Goal: Complete application form: Complete application form

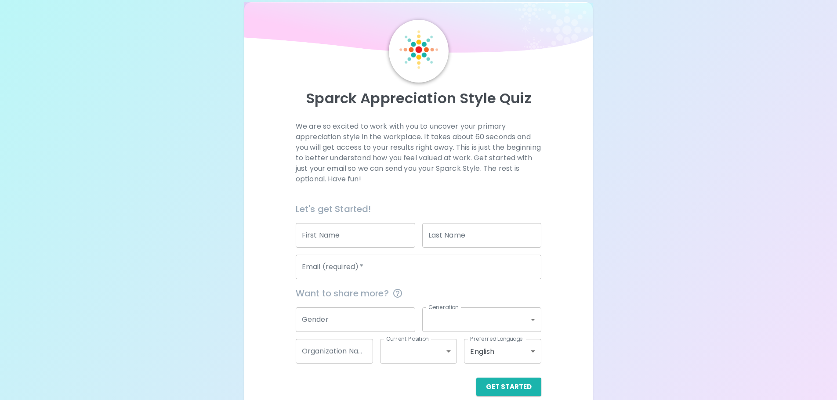
scroll to position [29, 0]
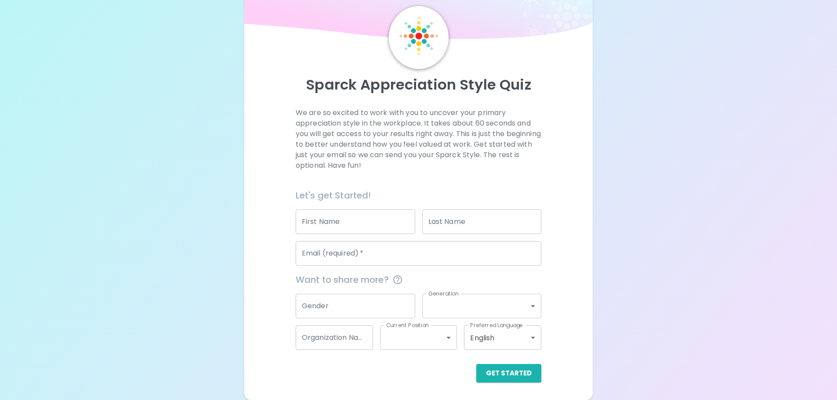
click at [339, 225] on input "First Name" at bounding box center [356, 222] width 120 height 25
type input "[PERSON_NAME]"
type input "Alexander Homestead"
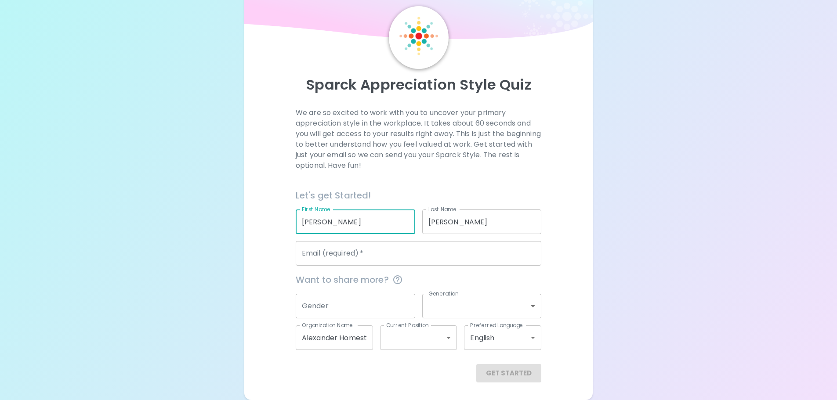
click at [333, 253] on input "Email (required)   *" at bounding box center [419, 253] width 246 height 25
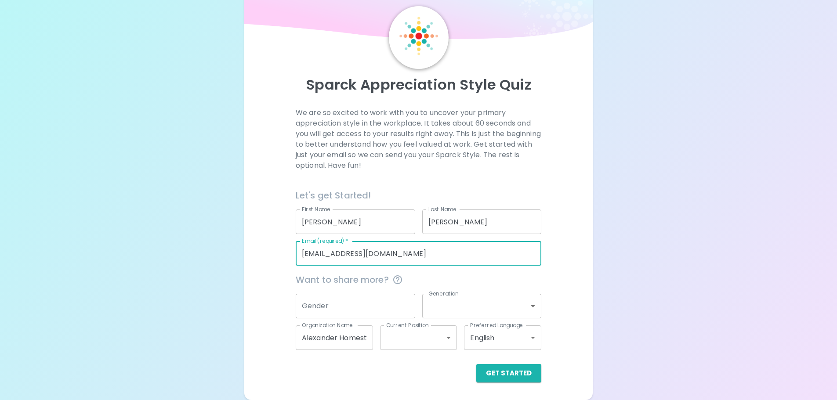
type input "[EMAIL_ADDRESS][DOMAIN_NAME]"
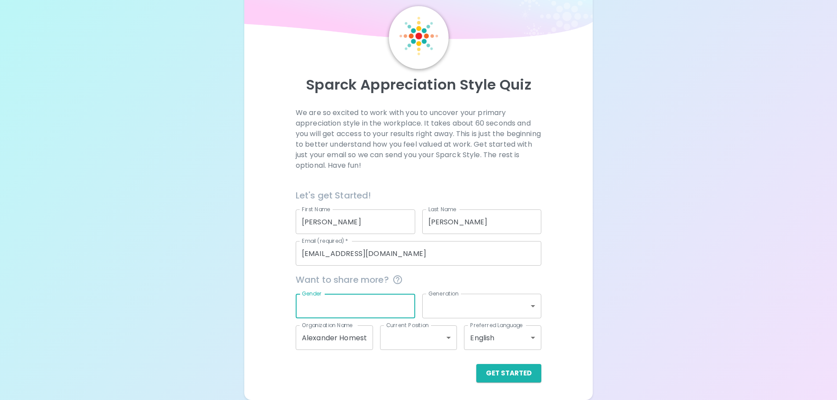
click at [333, 334] on input "Alexander Homestead" at bounding box center [334, 338] width 77 height 25
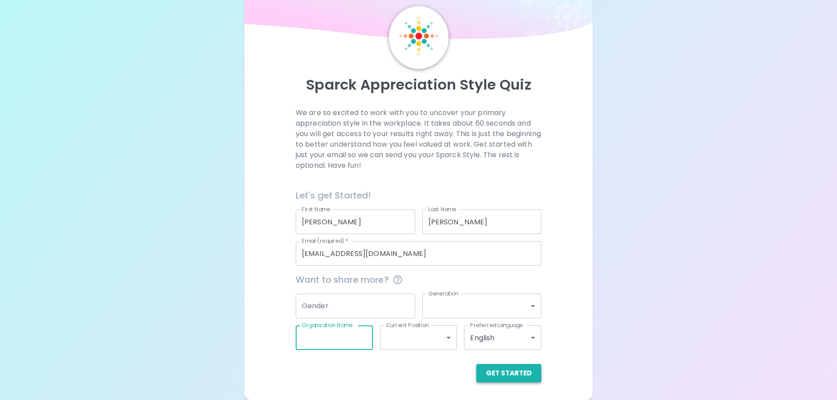
click at [521, 375] on button "Get Started" at bounding box center [508, 373] width 65 height 18
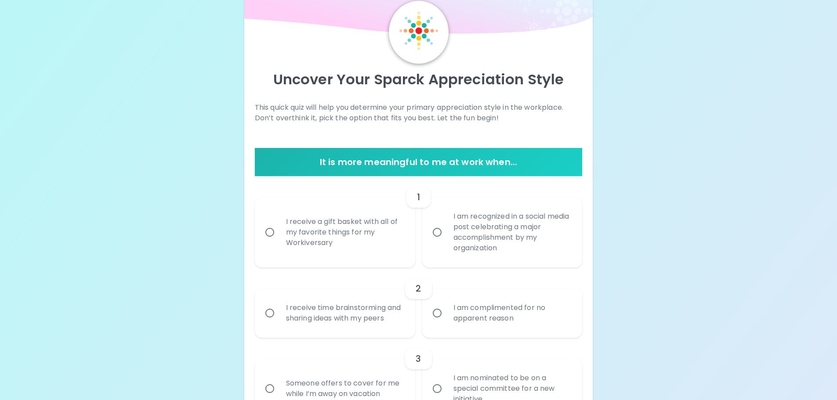
scroll to position [88, 0]
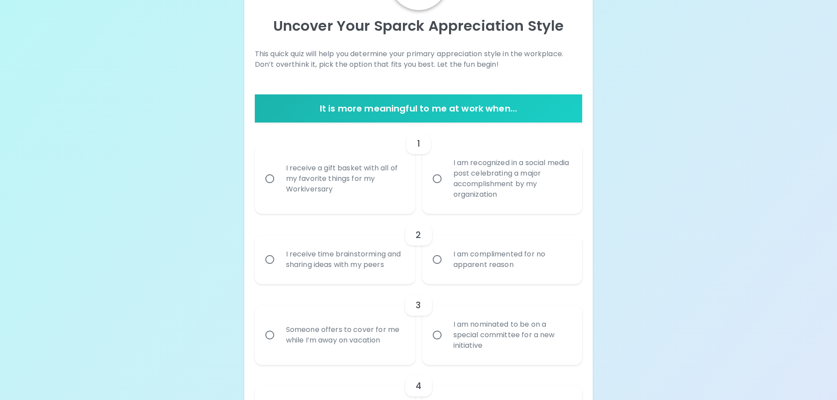
click at [509, 194] on div "I am recognized in a social media post celebrating a major accomplishment by my…" at bounding box center [512, 178] width 131 height 63
click at [447, 188] on input "I am recognized in a social media post celebrating a major accomplishment by my…" at bounding box center [437, 179] width 18 height 18
radio input "true"
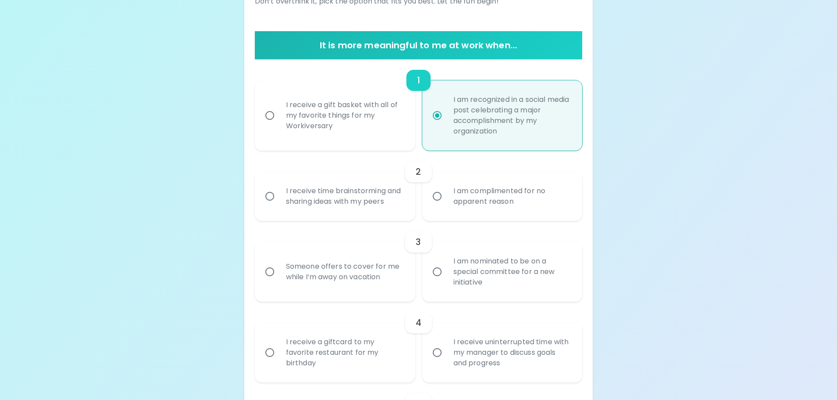
scroll to position [158, 0]
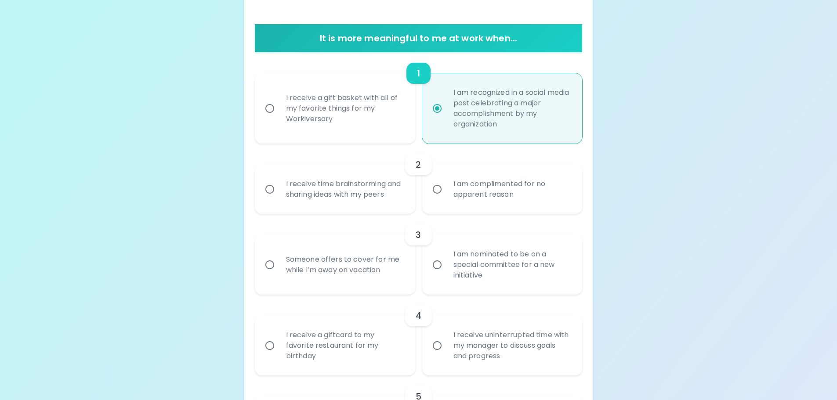
click at [338, 200] on div "I receive time brainstorming and sharing ideas with my peers" at bounding box center [344, 189] width 131 height 42
click at [279, 199] on input "I receive time brainstorming and sharing ideas with my peers" at bounding box center [270, 189] width 18 height 18
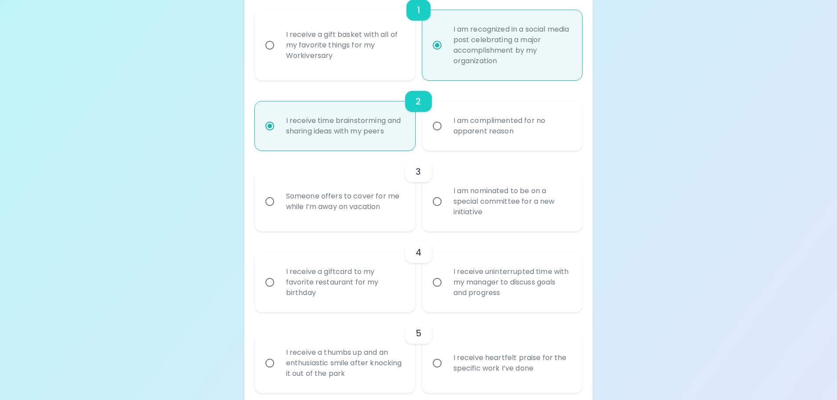
scroll to position [229, 0]
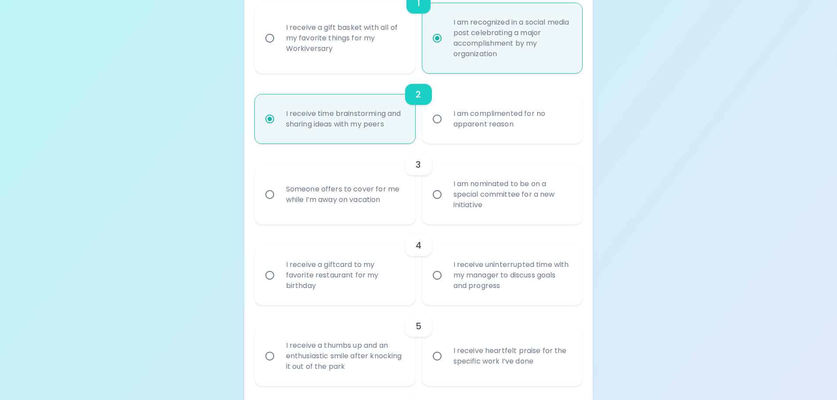
radio input "true"
click at [482, 195] on div "I am nominated to be on a special committee for a new initiative" at bounding box center [512, 194] width 131 height 53
click at [447, 195] on input "I am nominated to be on a special committee for a new initiative" at bounding box center [437, 194] width 18 height 18
radio input "false"
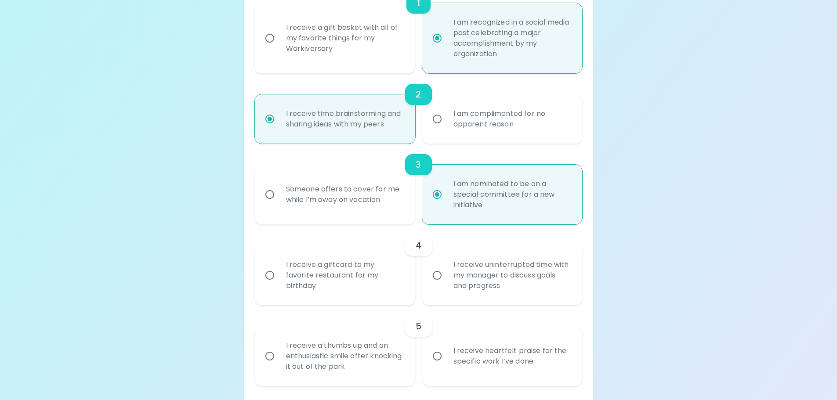
scroll to position [299, 0]
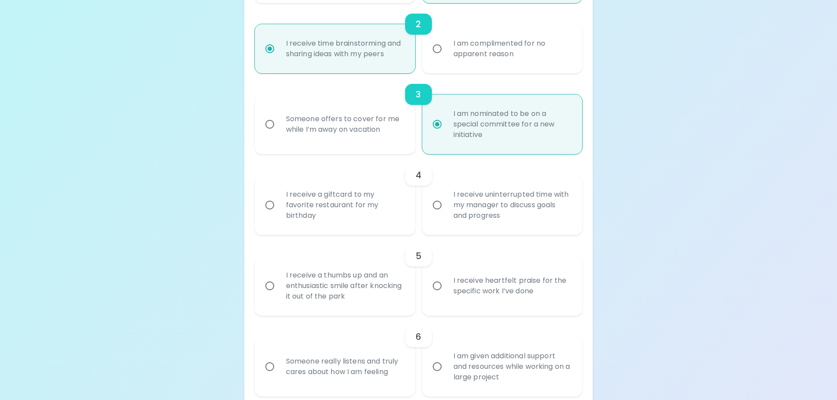
radio input "true"
click at [447, 189] on div "I receive uninterrupted time with my manager to discuss goals and progress" at bounding box center [512, 205] width 131 height 53
click at [446, 196] on input "I receive uninterrupted time with my manager to discuss goals and progress" at bounding box center [437, 205] width 18 height 18
radio input "false"
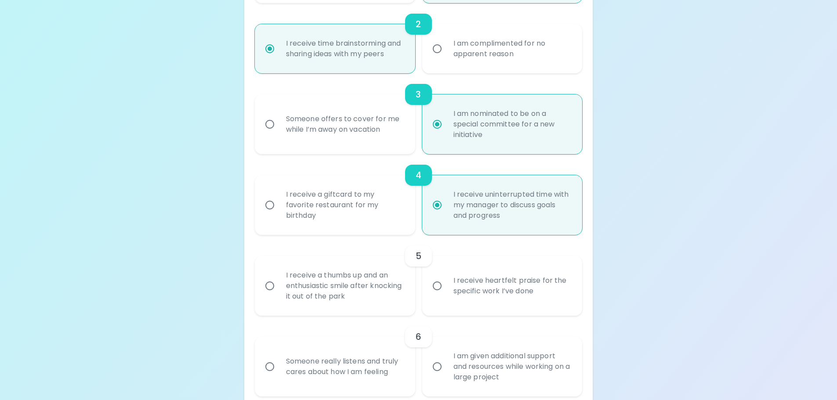
scroll to position [369, 0]
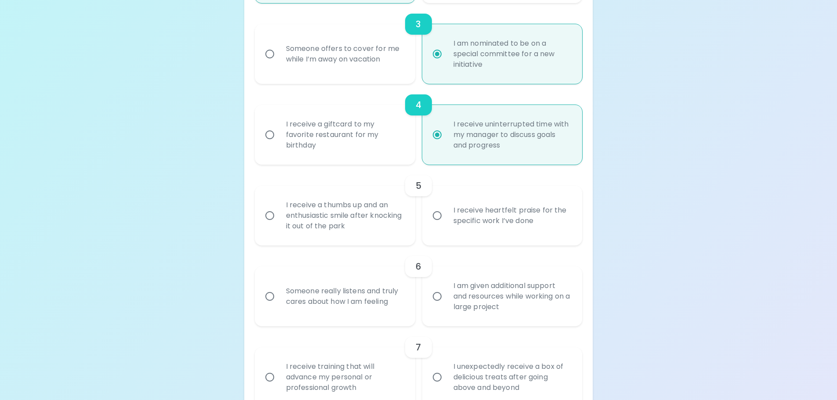
radio input "true"
click at [450, 213] on div "I receive heartfelt praise for the specific work I’ve done" at bounding box center [512, 216] width 131 height 42
click at [447, 213] on input "I receive heartfelt praise for the specific work I’ve done" at bounding box center [437, 216] width 18 height 18
radio input "false"
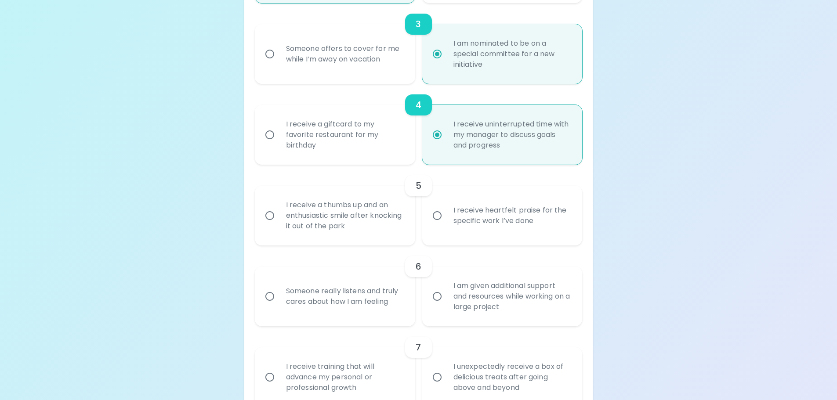
radio input "false"
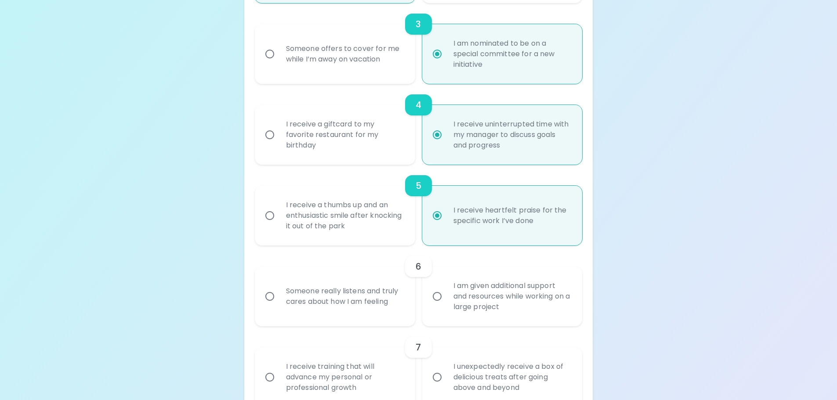
scroll to position [440, 0]
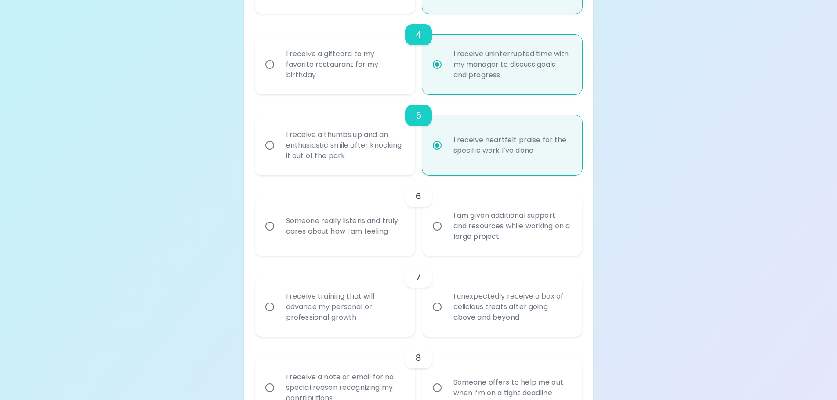
radio input "true"
click at [445, 222] on input "I am given additional support and resources while working on a large project" at bounding box center [437, 226] width 18 height 18
radio input "false"
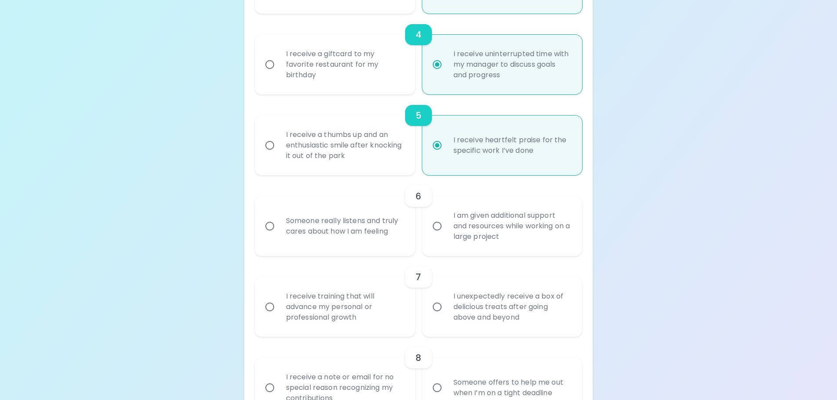
radio input "false"
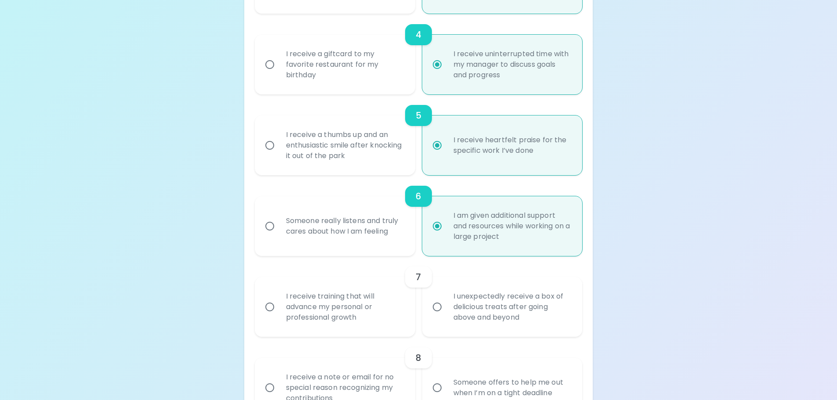
scroll to position [510, 0]
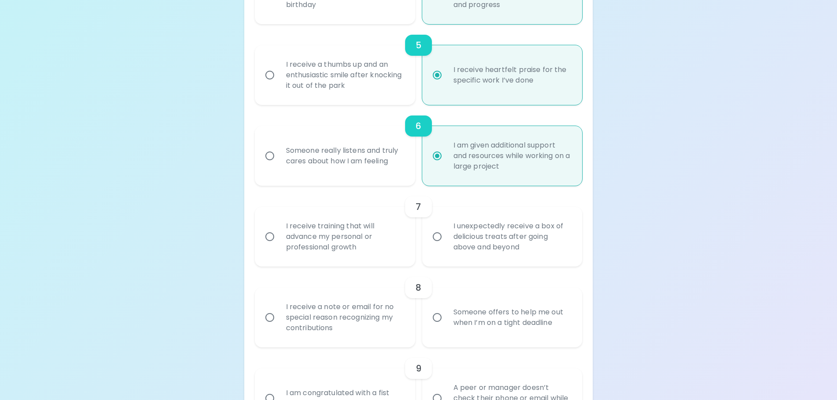
radio input "true"
click at [401, 237] on div "I receive training that will advance my personal or professional growth" at bounding box center [344, 237] width 131 height 53
click at [279, 237] on input "I receive training that will advance my personal or professional growth" at bounding box center [270, 237] width 18 height 18
radio input "false"
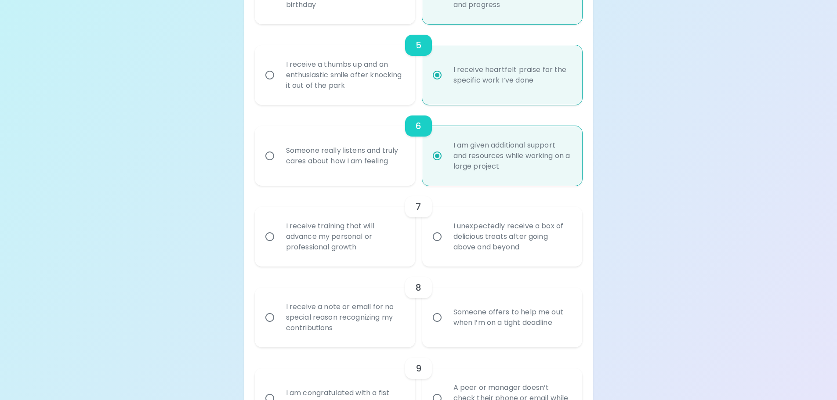
radio input "false"
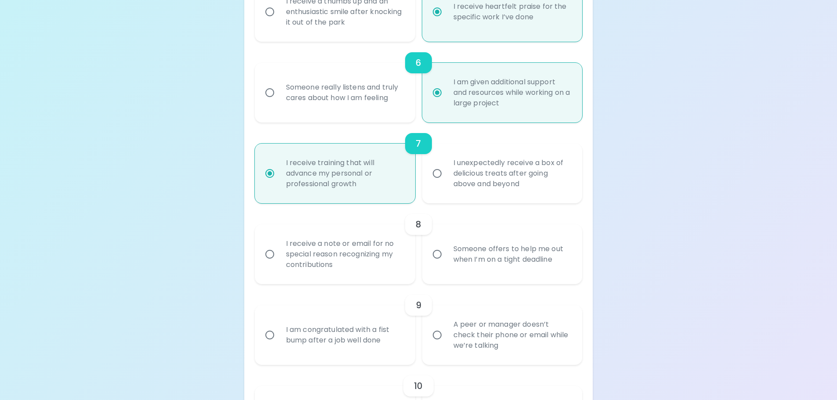
scroll to position [580, 0]
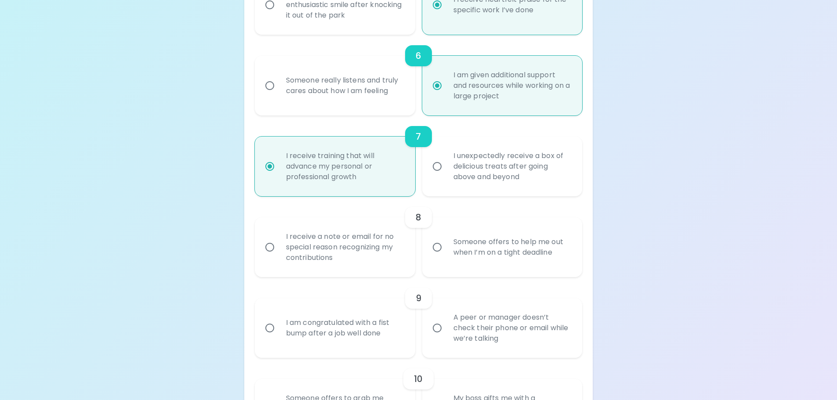
radio input "true"
click at [396, 264] on div "I receive a note or email for no special reason recognizing my contributions" at bounding box center [344, 247] width 131 height 53
click at [279, 257] on input "I receive a note or email for no special reason recognizing my contributions" at bounding box center [270, 247] width 18 height 18
radio input "false"
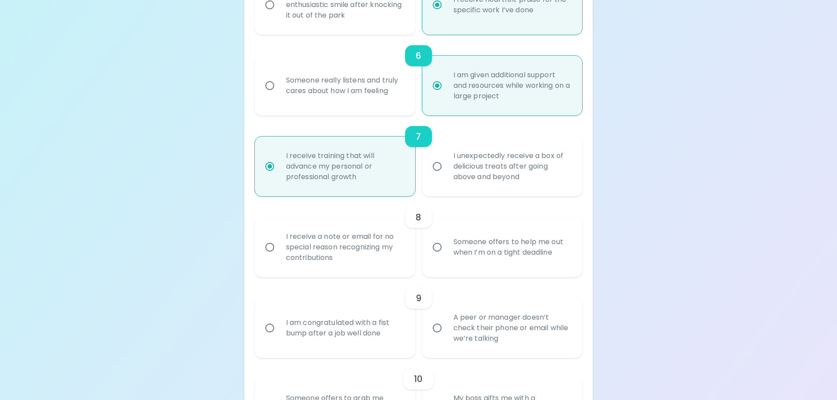
radio input "false"
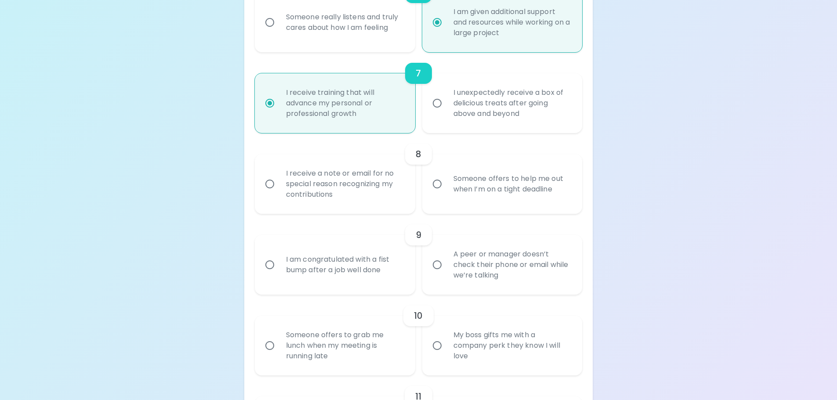
scroll to position [651, 0]
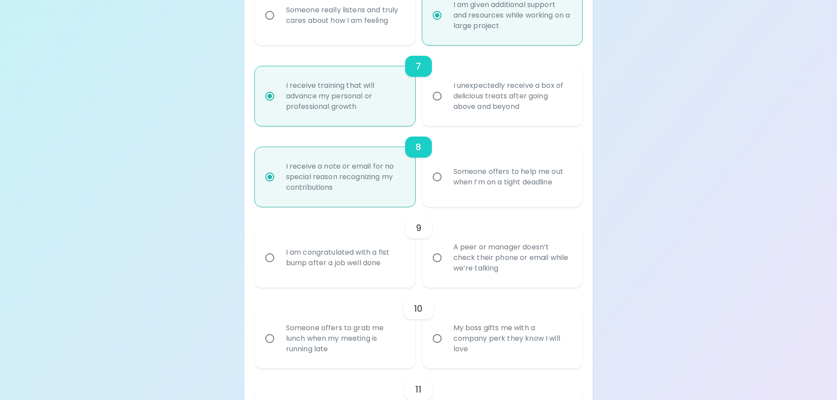
radio input "true"
click at [458, 263] on div "A peer or manager doesn’t check their phone or email while we’re talking" at bounding box center [512, 258] width 131 height 53
click at [447, 263] on input "A peer or manager doesn’t check their phone or email while we’re talking" at bounding box center [437, 258] width 18 height 18
radio input "false"
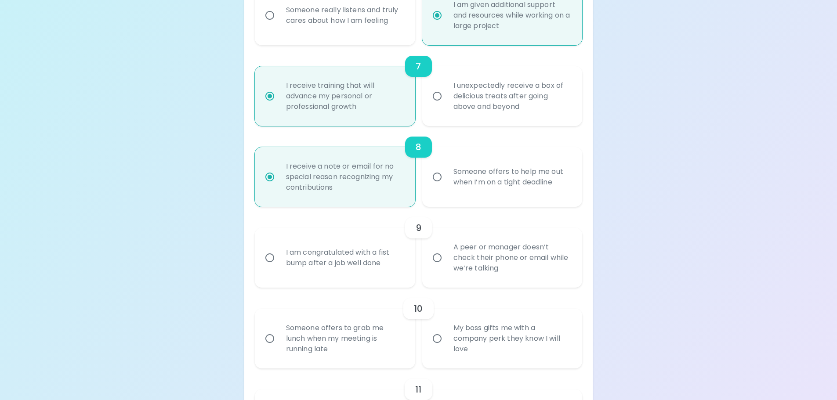
radio input "false"
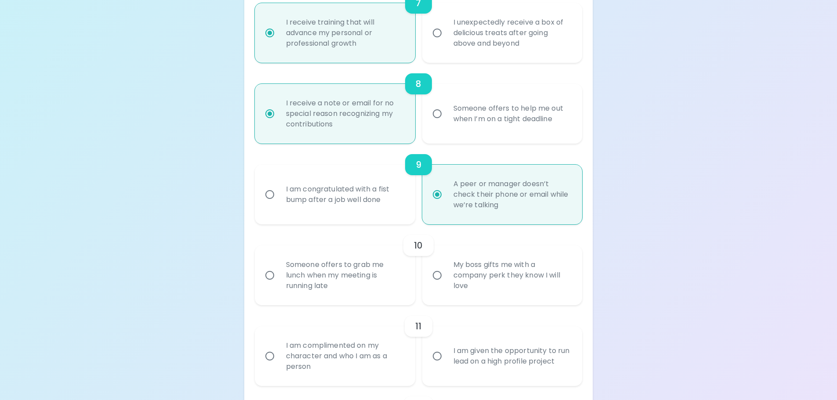
scroll to position [721, 0]
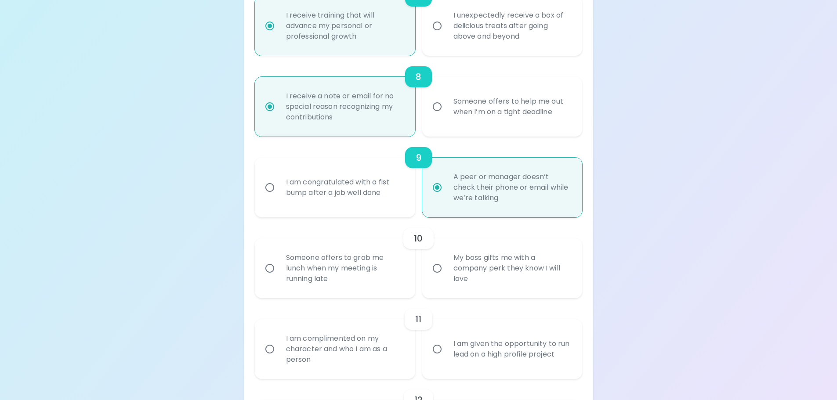
radio input "true"
click at [345, 212] on label "I am congratulated with a fist bump after a job well done" at bounding box center [330, 188] width 160 height 60
click at [279, 197] on input "I am congratulated with a fist bump after a job well done" at bounding box center [270, 187] width 18 height 18
radio input "false"
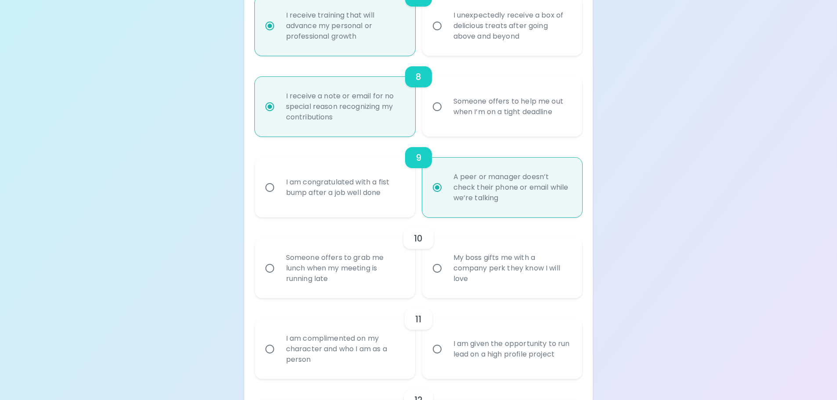
radio input "false"
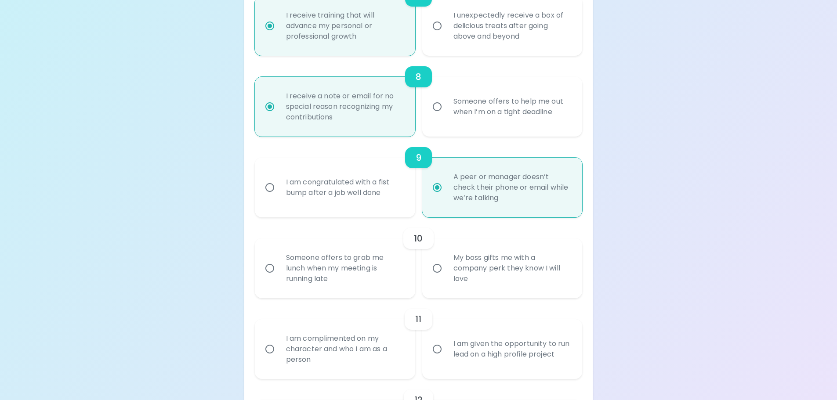
radio input "true"
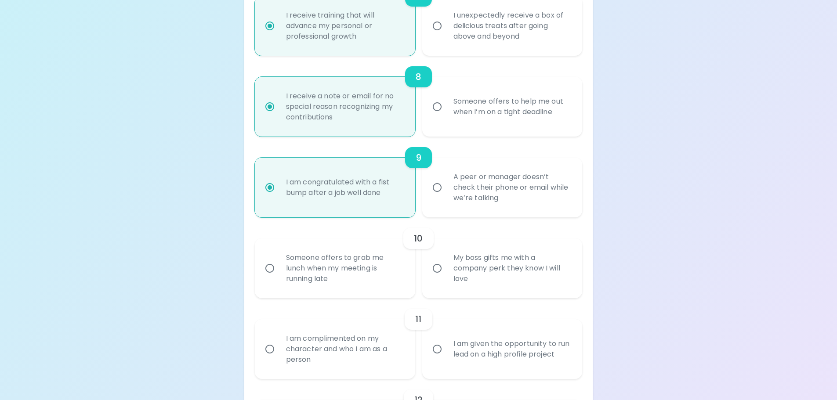
radio input "true"
click at [462, 205] on div "A peer or manager doesn’t check their phone or email while we’re talking" at bounding box center [512, 187] width 131 height 53
click at [447, 197] on input "A peer or manager doesn’t check their phone or email while we’re talking" at bounding box center [437, 187] width 18 height 18
radio input "false"
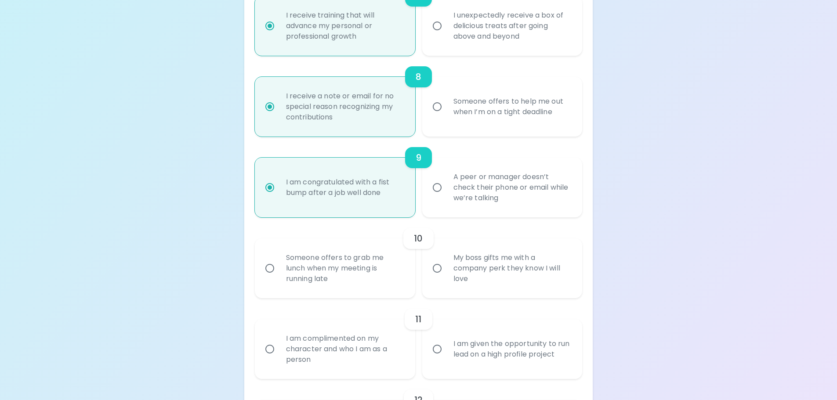
radio input "false"
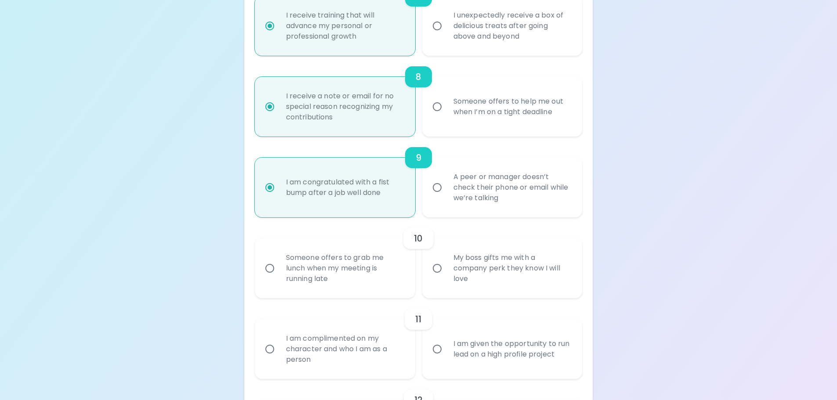
radio input "true"
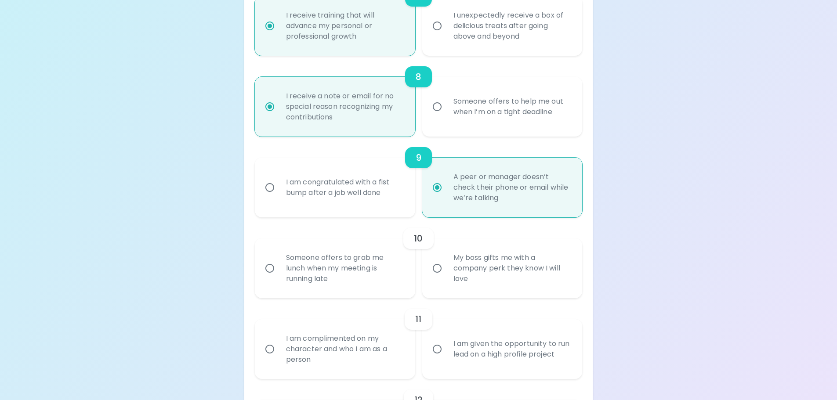
radio input "true"
click at [465, 281] on div "My boss gifts me with a company perk they know I will love" at bounding box center [512, 268] width 131 height 53
click at [447, 278] on input "My boss gifts me with a company perk they know I will love" at bounding box center [437, 268] width 18 height 18
radio input "false"
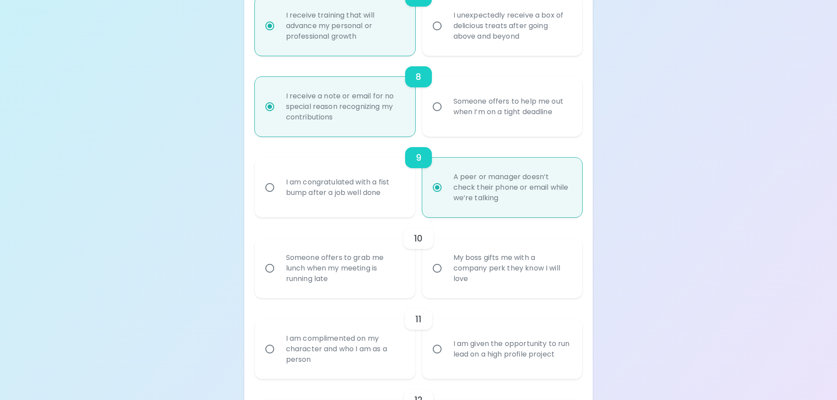
radio input "false"
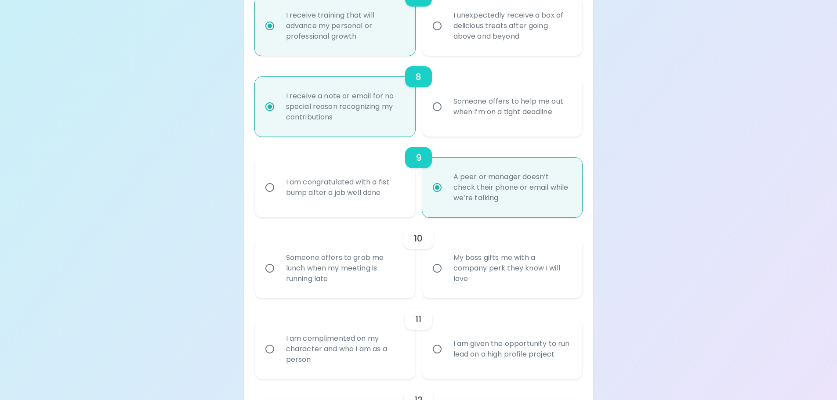
radio input "false"
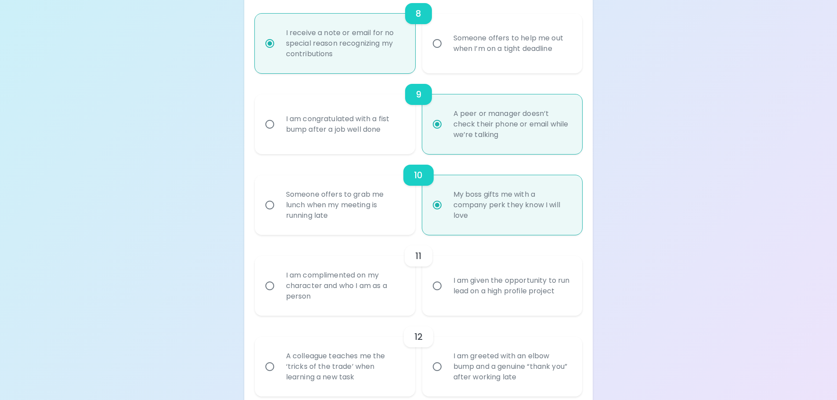
scroll to position [791, 0]
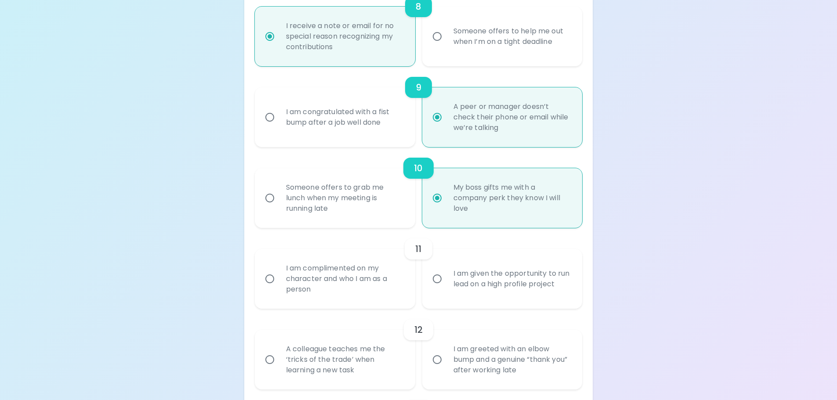
radio input "true"
click at [484, 286] on div "I am given the opportunity to run lead on a high profile project" at bounding box center [512, 279] width 131 height 42
click at [447, 286] on input "I am given the opportunity to run lead on a high profile project" at bounding box center [437, 279] width 18 height 18
radio input "false"
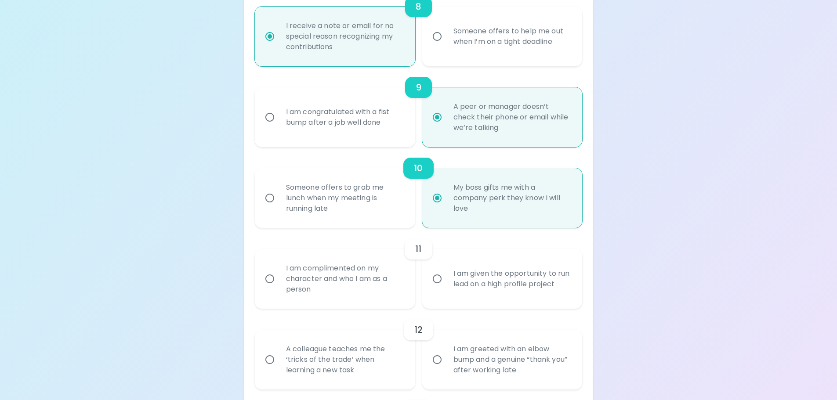
radio input "false"
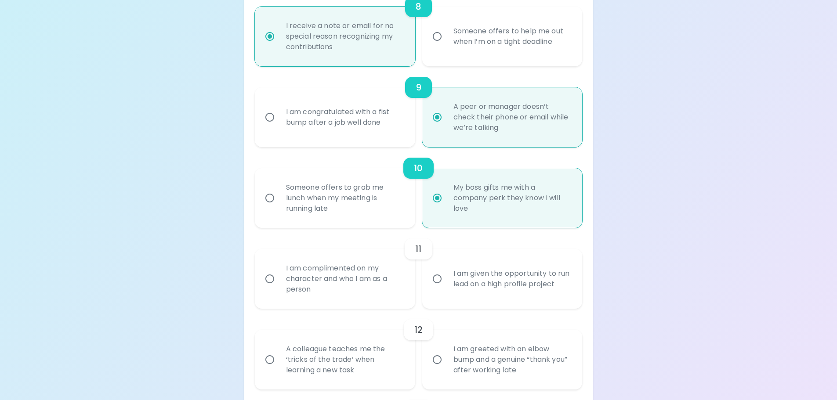
radio input "false"
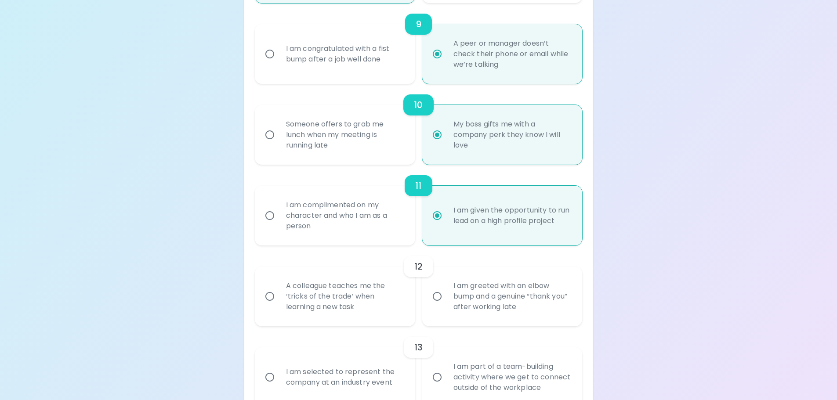
scroll to position [862, 0]
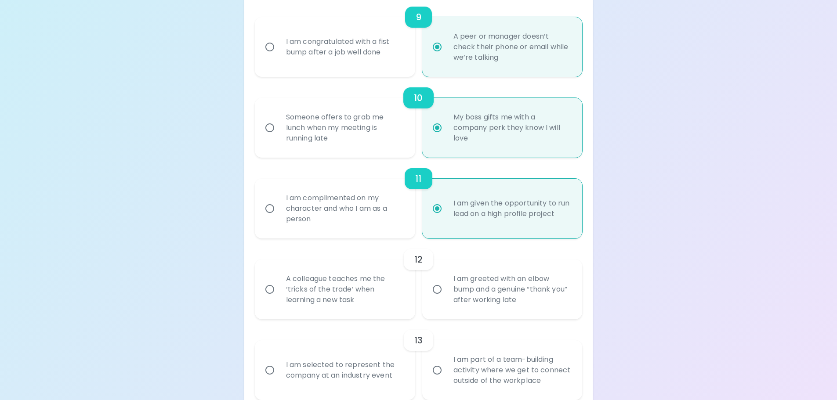
radio input "true"
click at [389, 294] on div "A colleague teaches me the ‘tricks of the trade’ when learning a new task" at bounding box center [344, 289] width 131 height 53
click at [279, 294] on input "A colleague teaches me the ‘tricks of the trade’ when learning a new task" at bounding box center [270, 289] width 18 height 18
radio input "false"
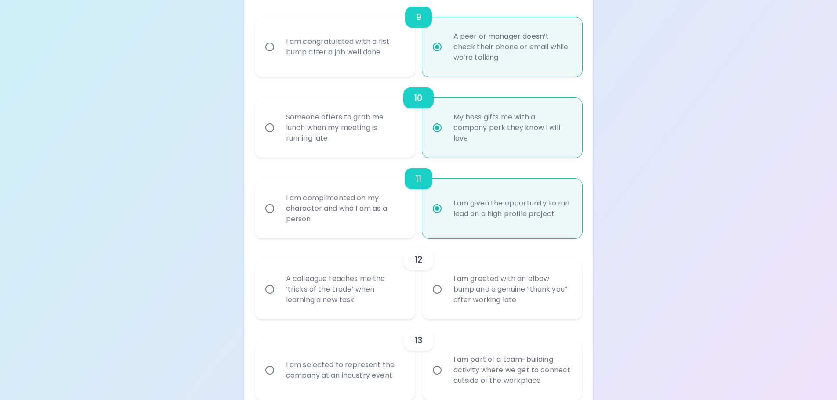
radio input "false"
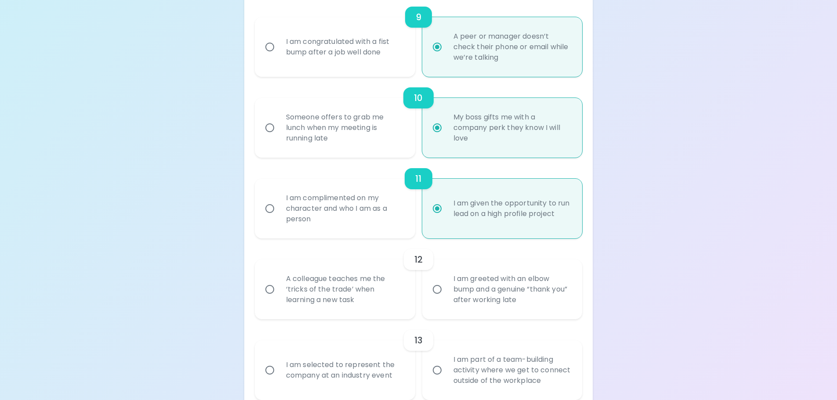
radio input "false"
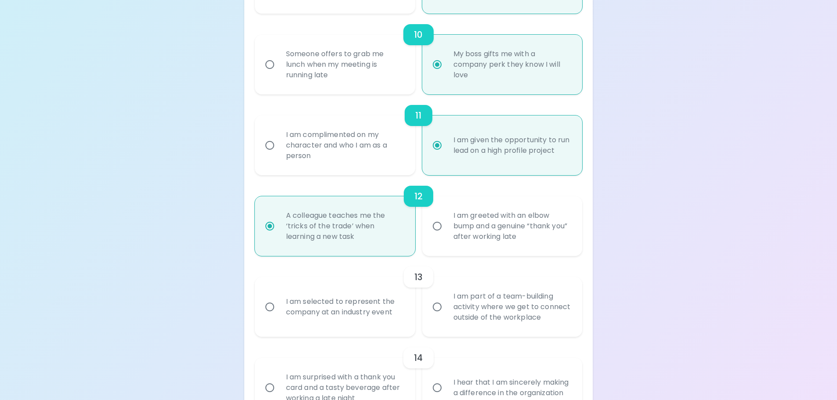
scroll to position [932, 0]
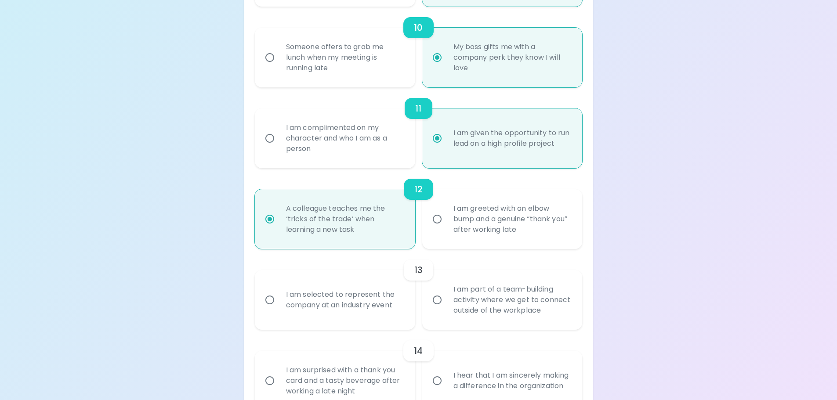
radio input "true"
click at [388, 301] on div "I am selected to represent the company at an industry event" at bounding box center [344, 300] width 131 height 42
click at [279, 301] on input "I am selected to represent the company at an industry event" at bounding box center [270, 300] width 18 height 18
radio input "false"
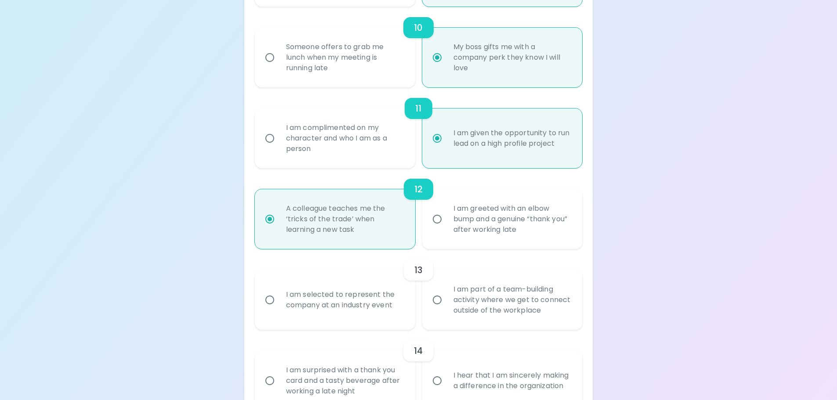
radio input "false"
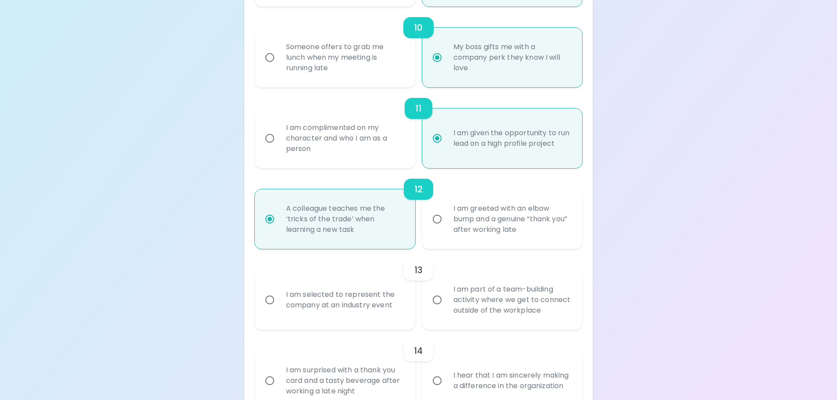
radio input "false"
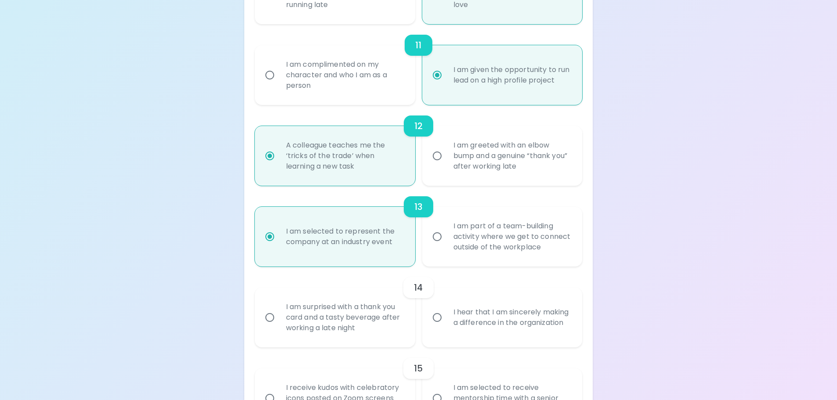
scroll to position [1002, 0]
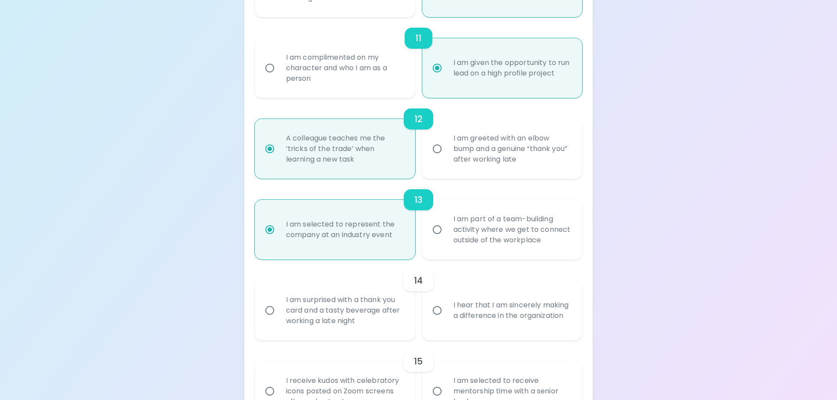
radio input "true"
click at [460, 320] on div "I hear that I am sincerely making a difference in the organization" at bounding box center [512, 311] width 131 height 42
click at [447, 320] on input "I hear that I am sincerely making a difference in the organization" at bounding box center [437, 311] width 18 height 18
radio input "false"
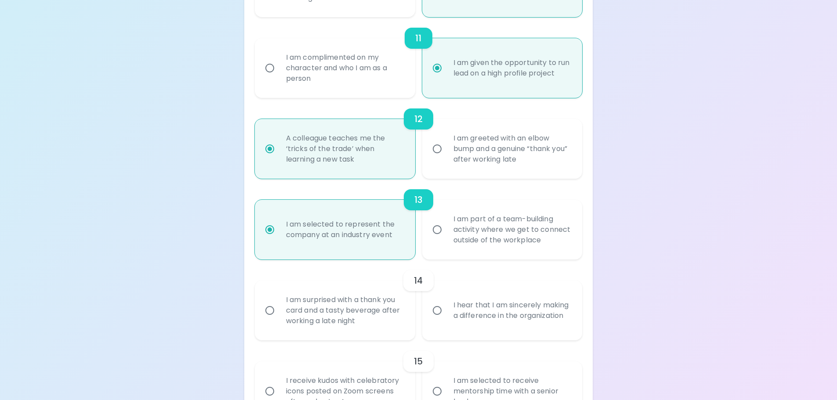
radio input "false"
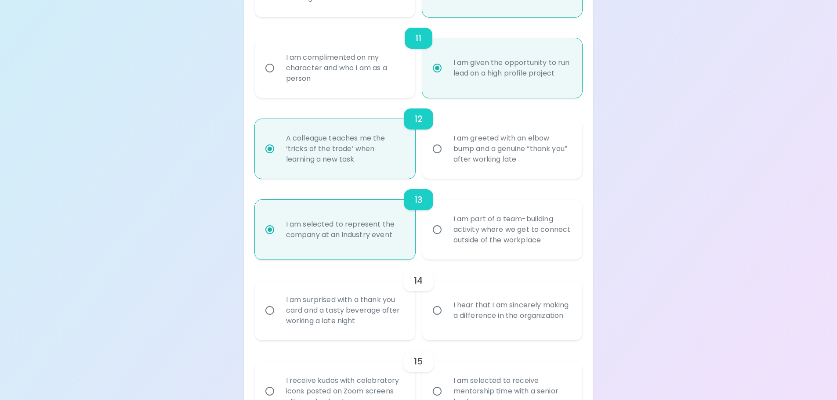
radio input "false"
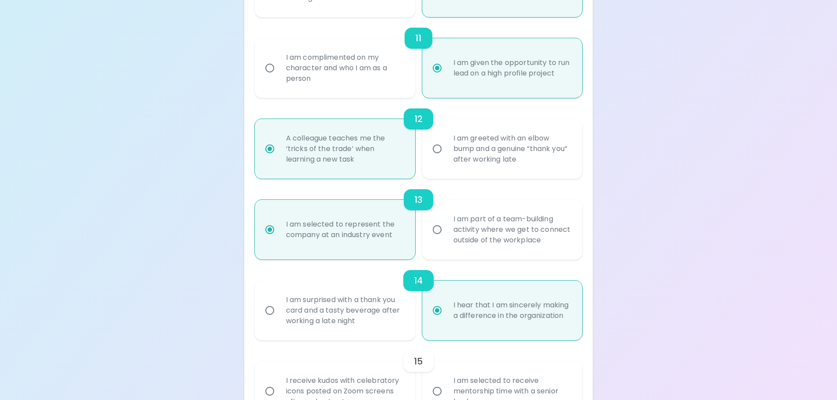
scroll to position [1066, 0]
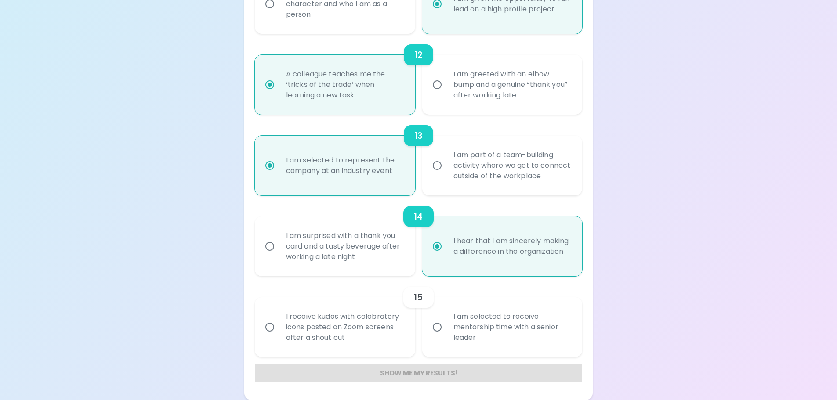
radio input "true"
click at [446, 320] on input "I am selected to receive mentorship time with a senior leader" at bounding box center [437, 327] width 18 height 18
radio input "false"
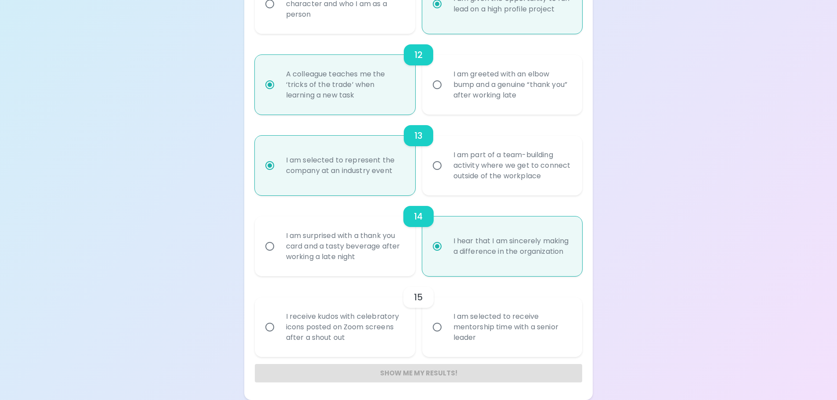
radio input "false"
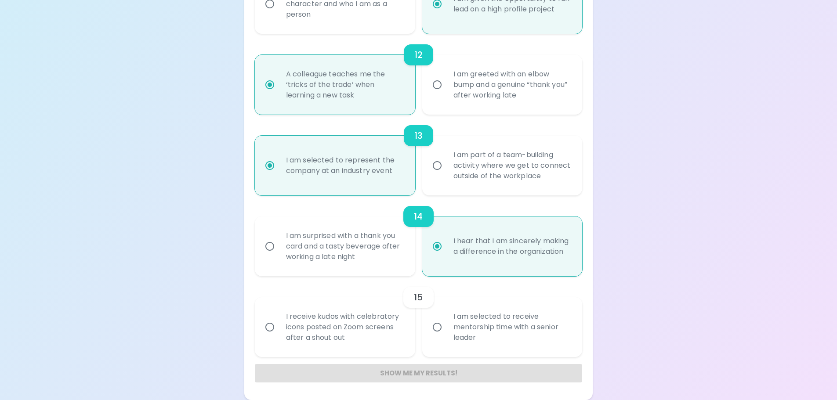
radio input "false"
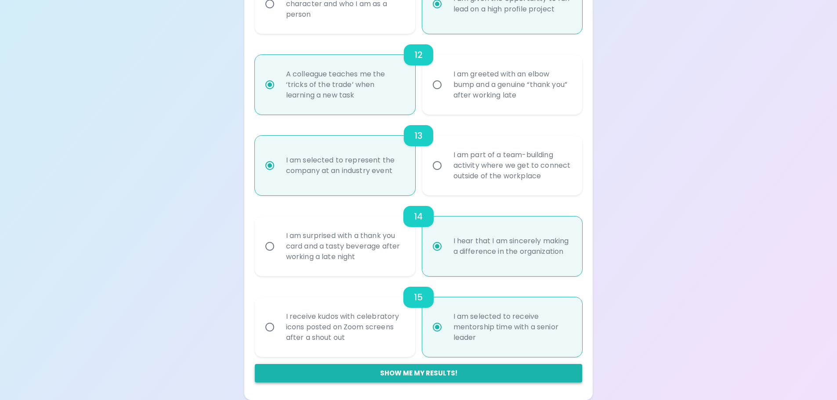
radio input "true"
click at [444, 375] on button "Show me my results!" at bounding box center [419, 373] width 328 height 18
radio input "false"
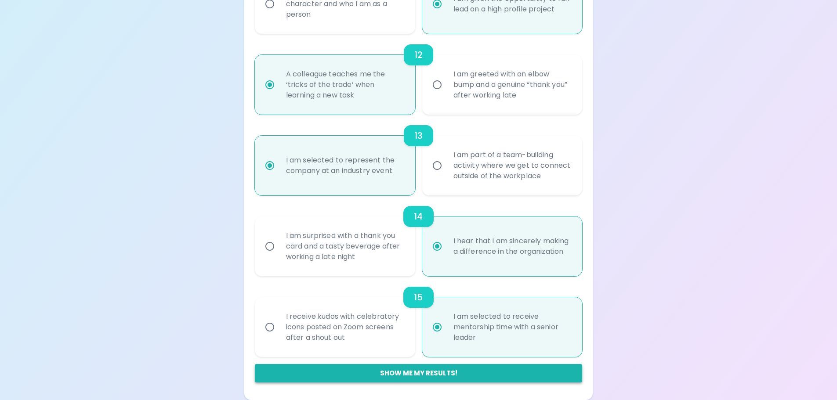
radio input "false"
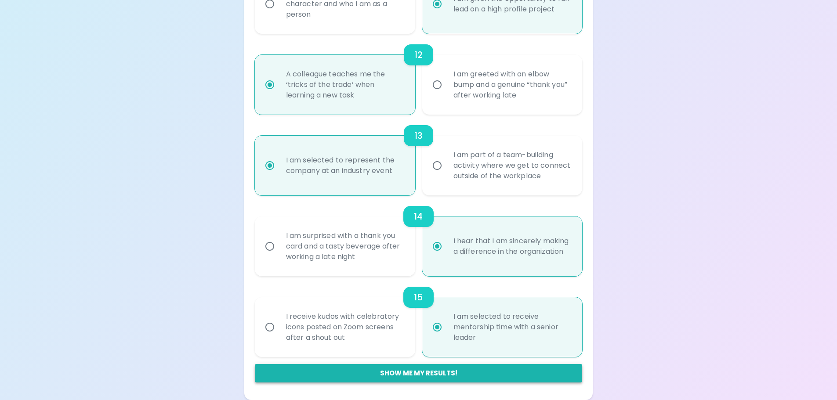
radio input "false"
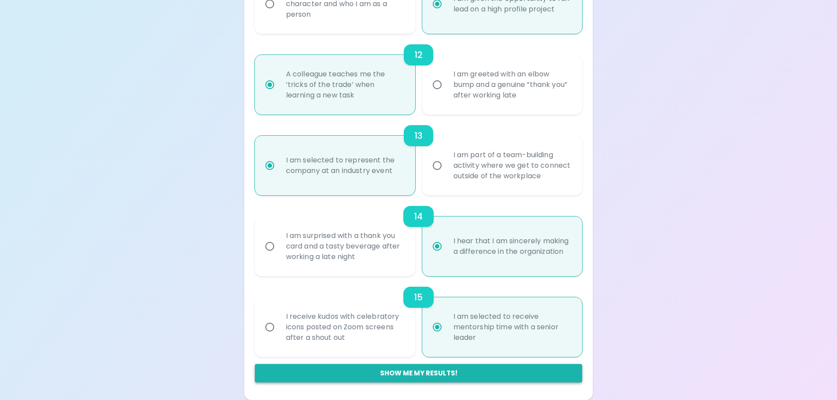
radio input "false"
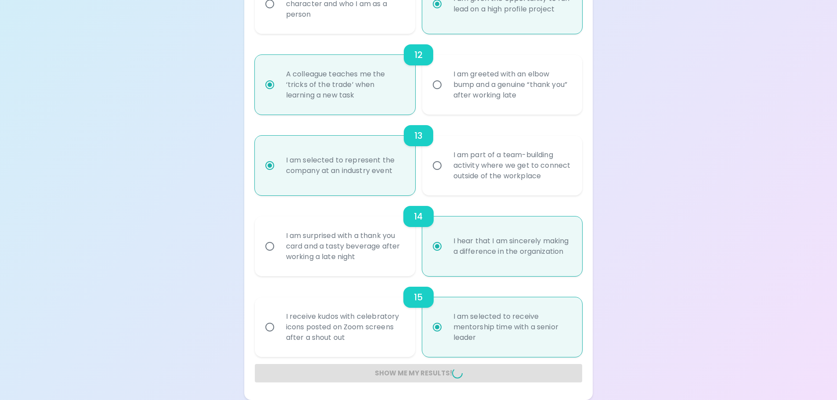
radio input "false"
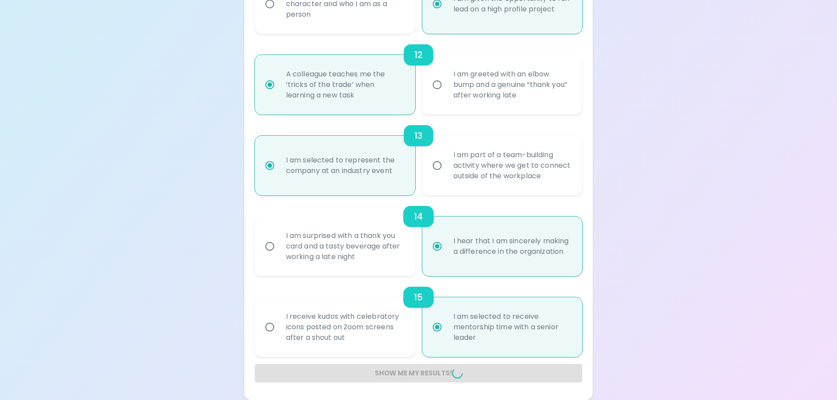
radio input "false"
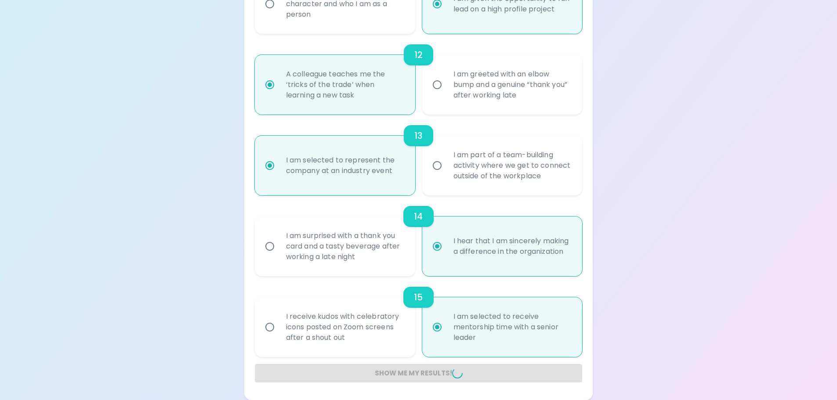
radio input "false"
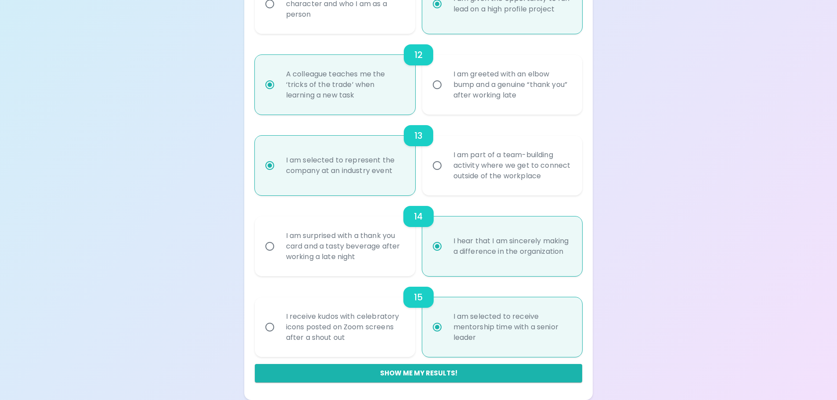
scroll to position [166, 0]
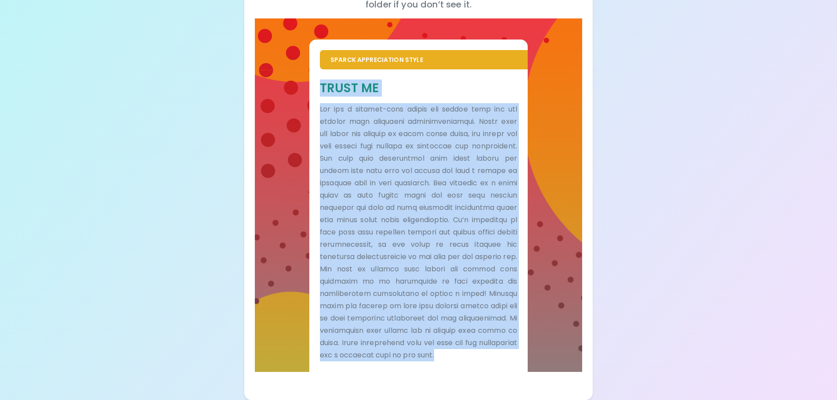
drag, startPoint x: 321, startPoint y: 75, endPoint x: 380, endPoint y: 378, distance: 308.1
click at [380, 378] on div "Sparck Appreciation Style Trust Me" at bounding box center [419, 200] width 328 height 364
copy div "Lorem Ip Dol sit a consect-adip elitse doe tempor inci utl etd magnaal enim adm…"
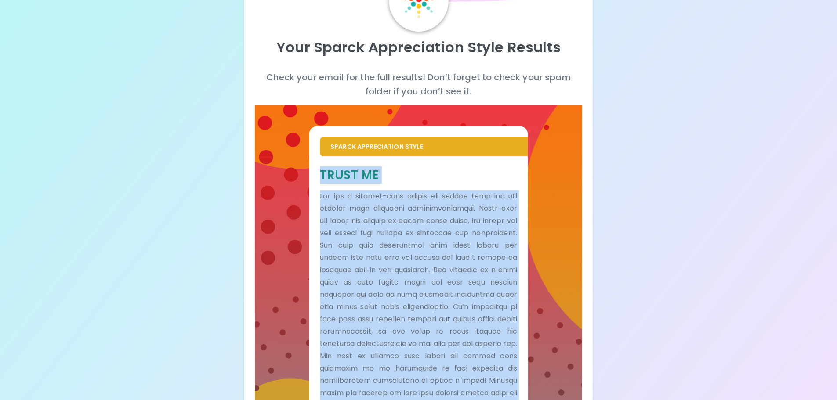
scroll to position [0, 0]
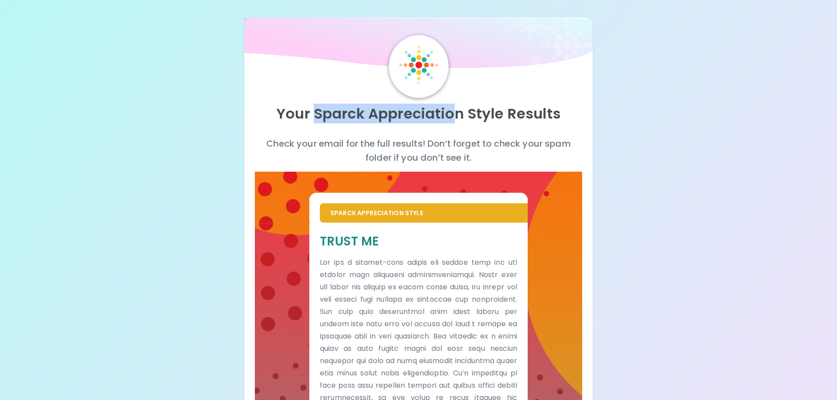
drag, startPoint x: 314, startPoint y: 114, endPoint x: 459, endPoint y: 114, distance: 145.5
click at [459, 114] on p "Your Sparck Appreciation Style Results" at bounding box center [419, 114] width 328 height 18
